Goal: Task Accomplishment & Management: Complete application form

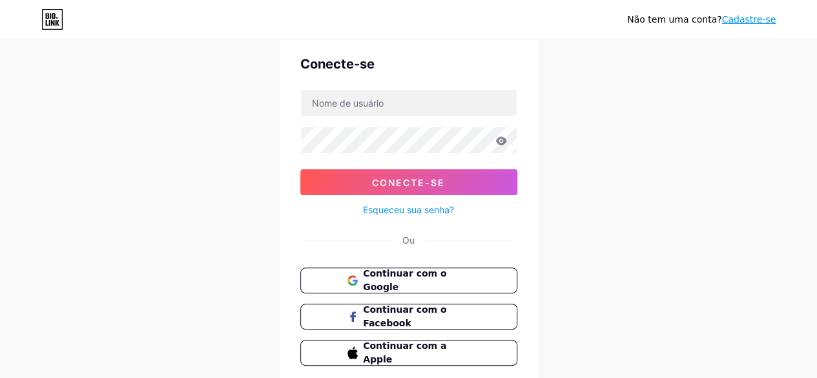
scroll to position [96, 0]
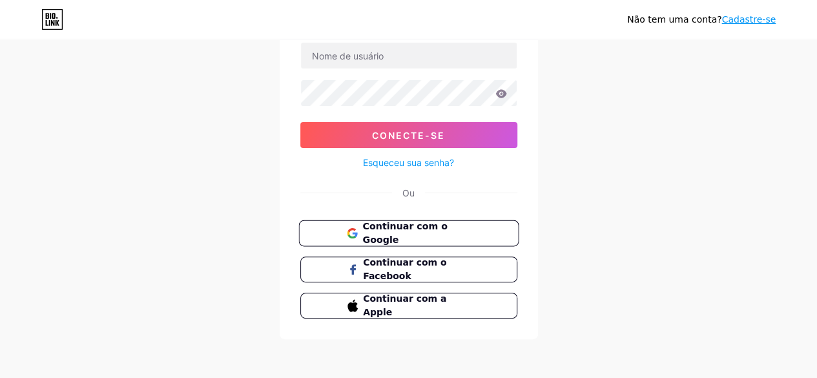
click at [447, 233] on font "Continuar com o Google" at bounding box center [404, 233] width 85 height 25
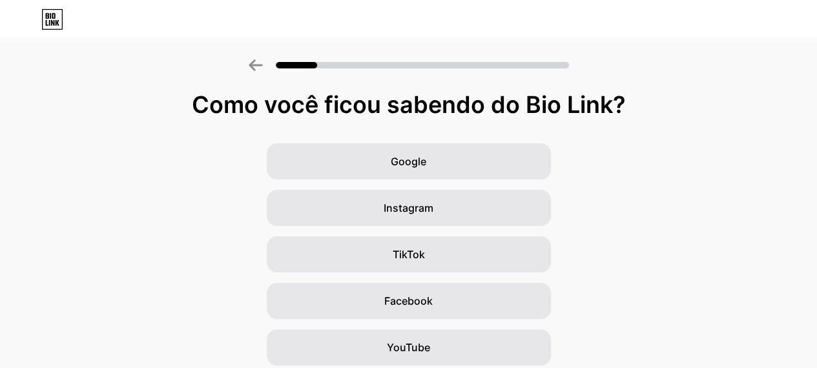
click at [52, 18] on icon at bounding box center [52, 19] width 22 height 21
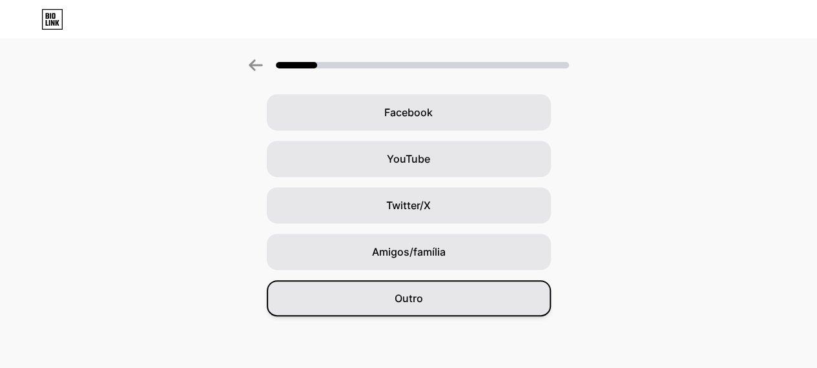
click at [445, 293] on div "Outro" at bounding box center [409, 298] width 284 height 36
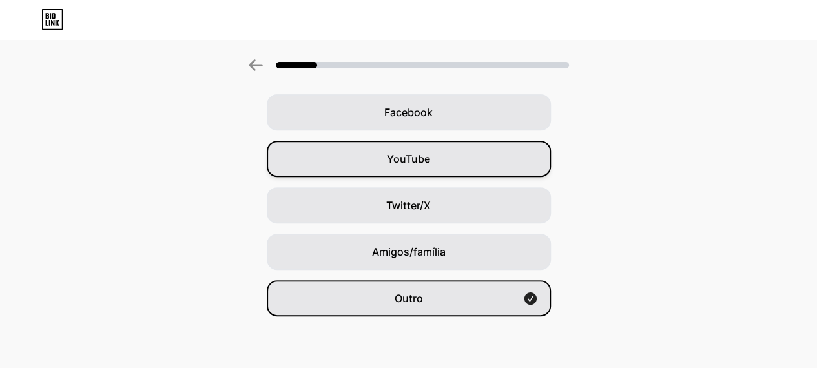
scroll to position [0, 0]
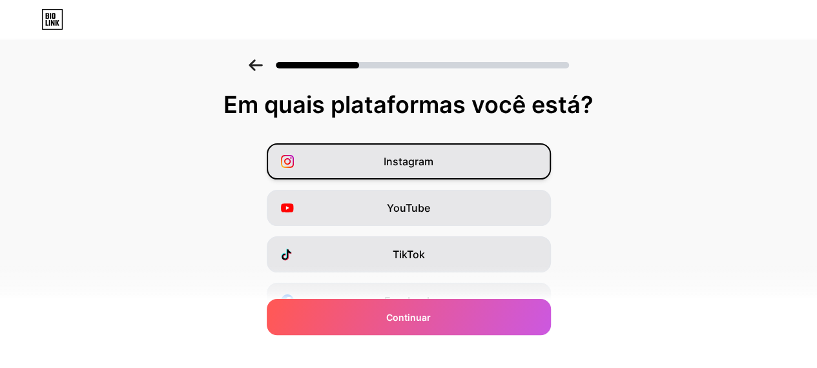
click at [490, 153] on div "Instagram" at bounding box center [409, 161] width 284 height 36
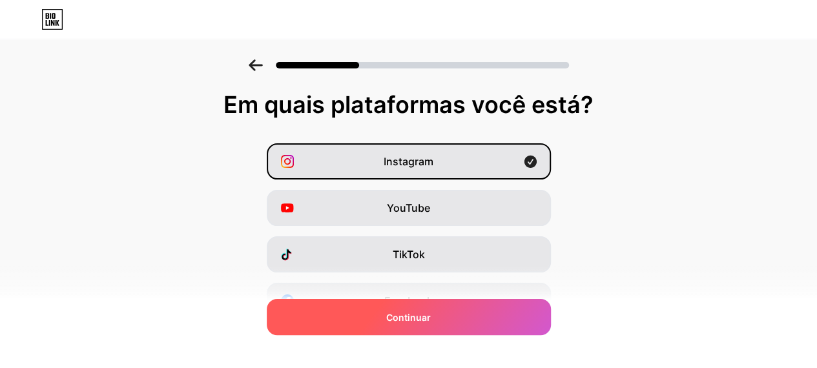
click at [445, 314] on div "Continuar" at bounding box center [409, 317] width 284 height 36
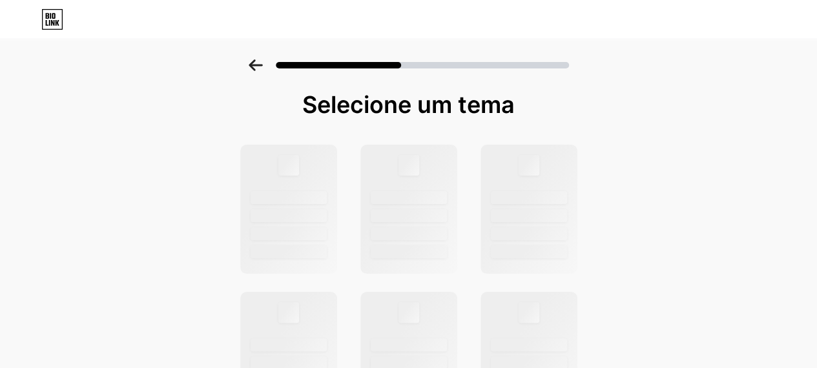
click at [565, 111] on div "Selecione um tema" at bounding box center [409, 105] width 342 height 26
click at [320, 176] on div at bounding box center [288, 209] width 100 height 133
click at [442, 174] on div at bounding box center [408, 209] width 100 height 133
